Goal: Transaction & Acquisition: Purchase product/service

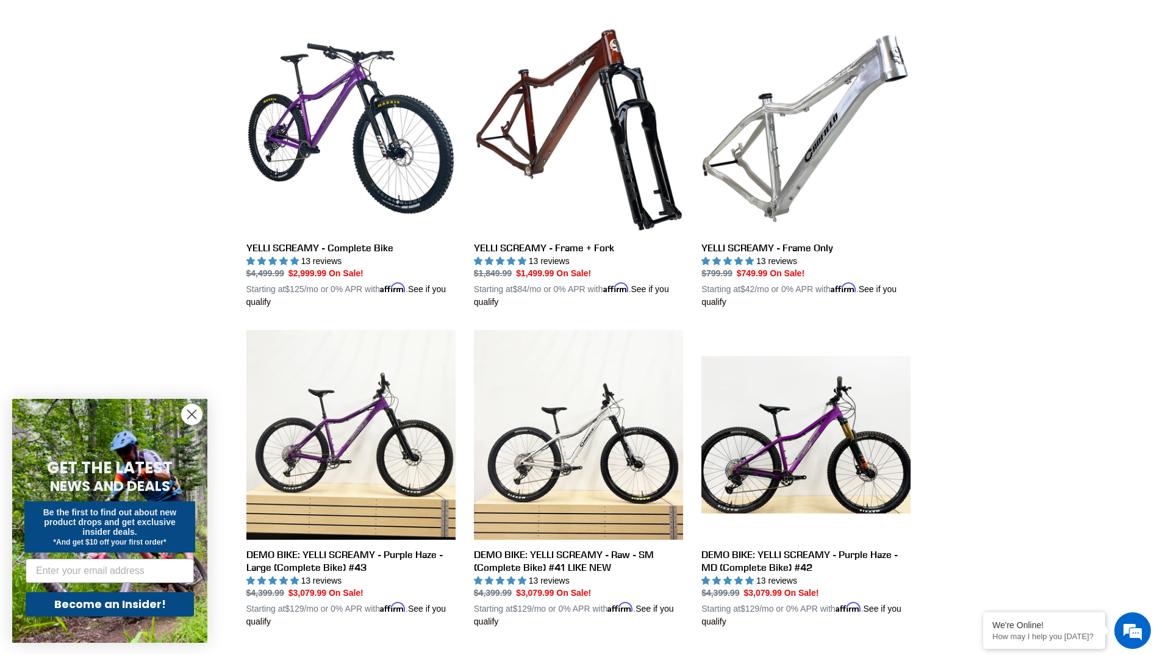
scroll to position [305, 0]
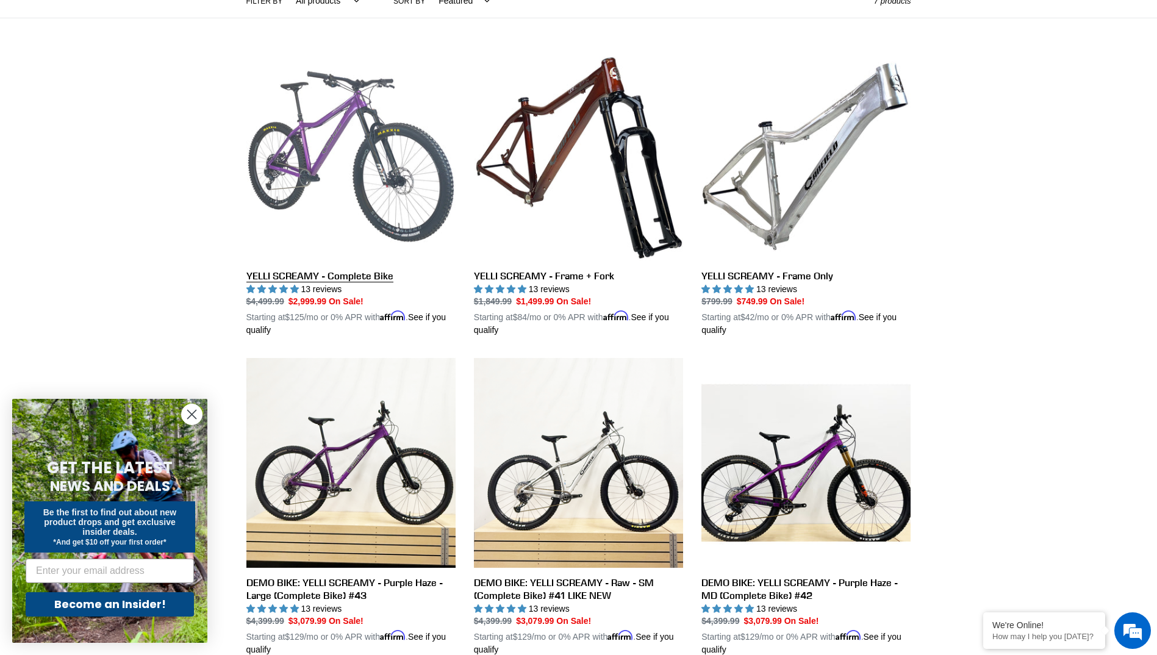
click at [324, 156] on link "YELLI SCREAMY - Complete Bike" at bounding box center [350, 194] width 209 height 285
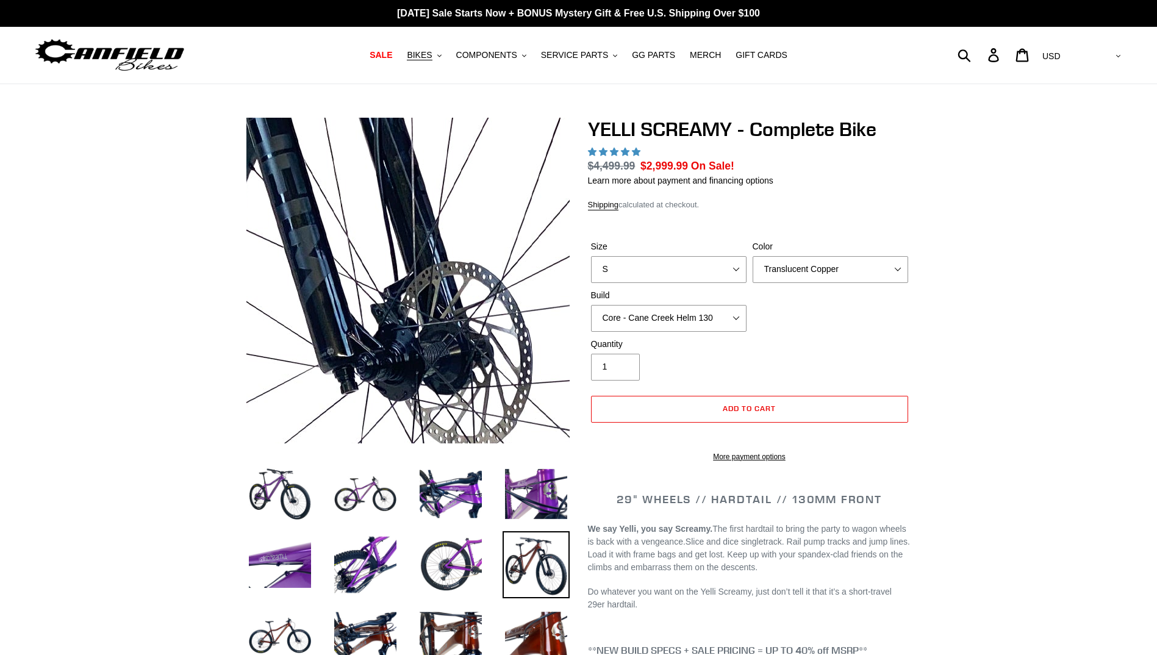
select select "highest-rating"
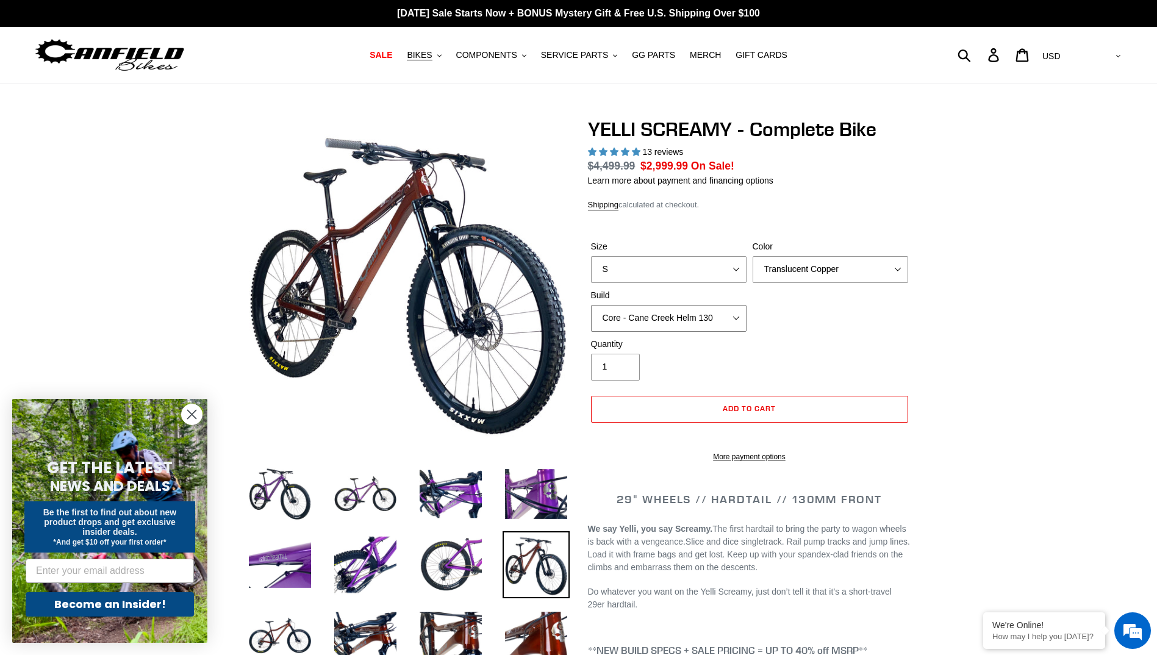
click at [721, 322] on select "Core - Cane Creek Helm 130 Pro - Cane Creek Helm 130 Core - Fox 34 SL Factory G…" at bounding box center [668, 318] width 155 height 27
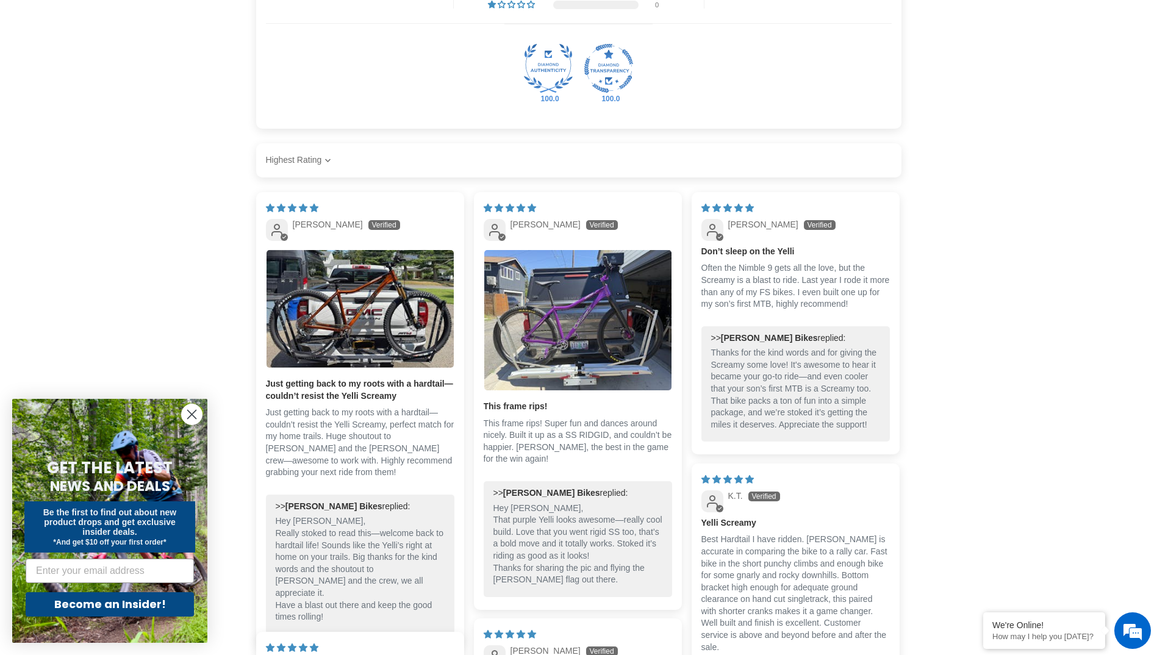
scroll to position [2500, 0]
